Goal: Check status: Check status

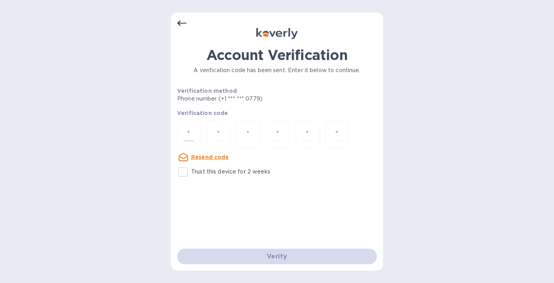
click at [188, 136] on input "number" at bounding box center [189, 134] width 10 height 14
type input "6"
type input "4"
type input "2"
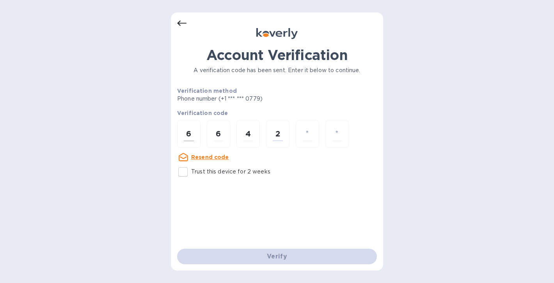
type input "2"
type input "0"
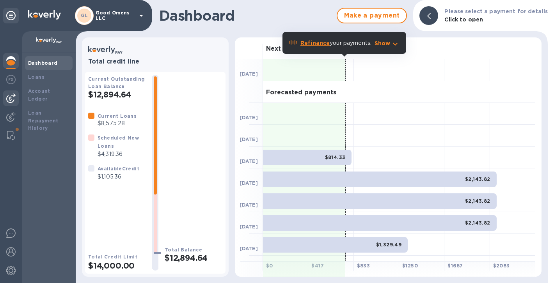
click at [5, 96] on div at bounding box center [11, 99] width 16 height 16
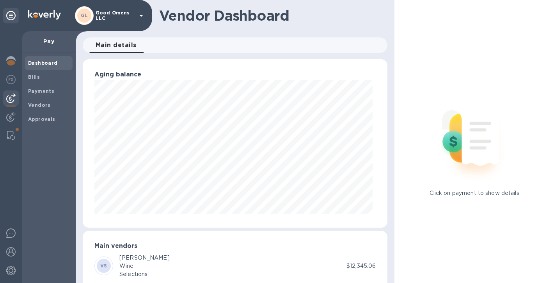
scroll to position [169, 302]
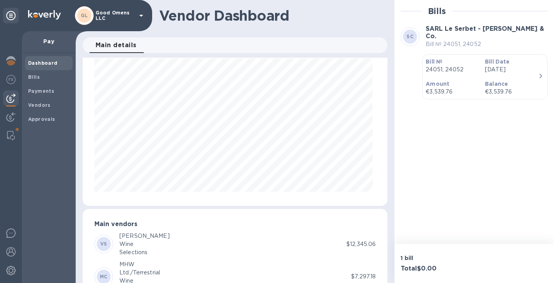
scroll to position [19, 0]
